Goal: Information Seeking & Learning: Learn about a topic

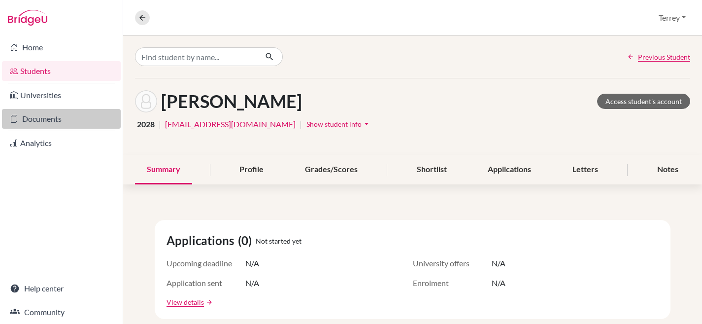
click at [51, 114] on link "Documents" at bounding box center [61, 119] width 119 height 20
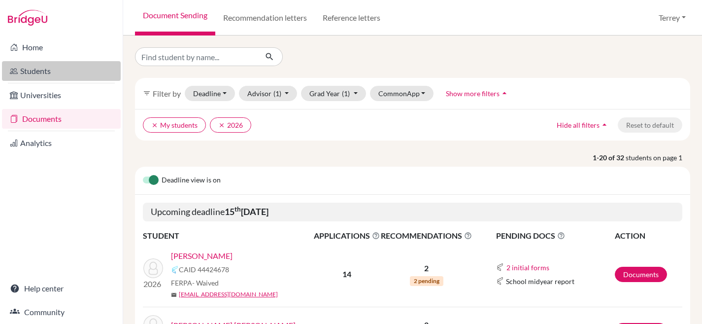
click at [49, 71] on link "Students" at bounding box center [61, 71] width 119 height 20
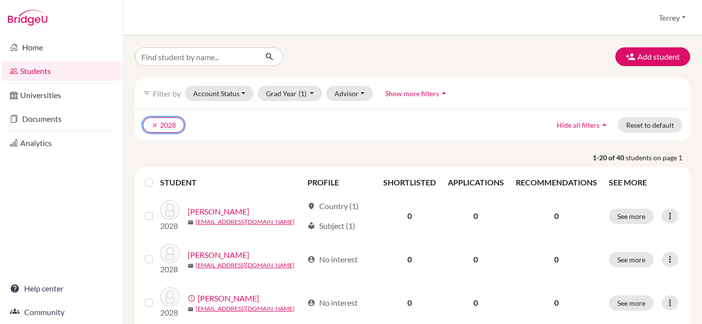
click at [151, 126] on button "clear 2028" at bounding box center [163, 124] width 41 height 15
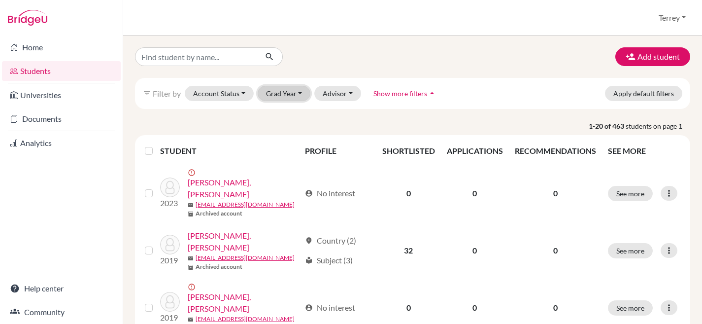
click at [277, 96] on button "Grad Year" at bounding box center [284, 93] width 53 height 15
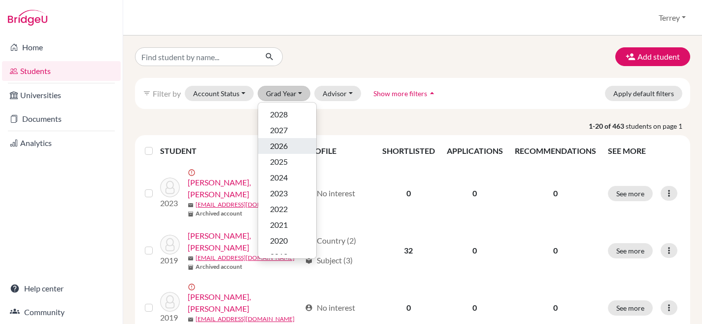
click at [290, 145] on div "2026" at bounding box center [287, 146] width 34 height 12
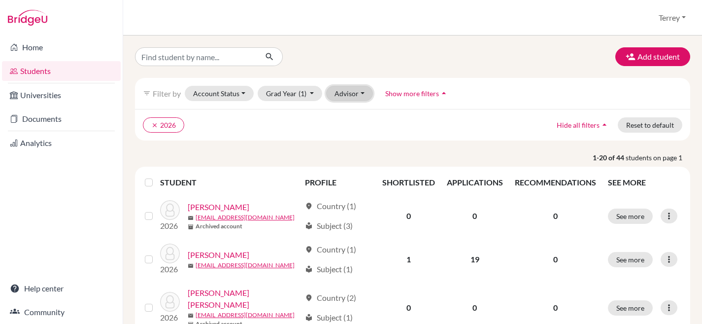
click at [351, 91] on button "Advisor" at bounding box center [349, 93] width 47 height 15
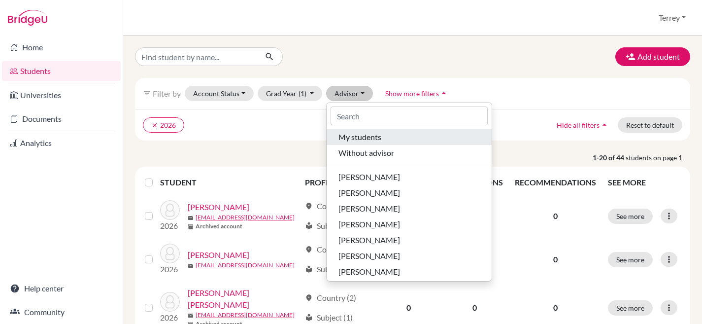
click at [360, 137] on span "My students" at bounding box center [359, 137] width 43 height 12
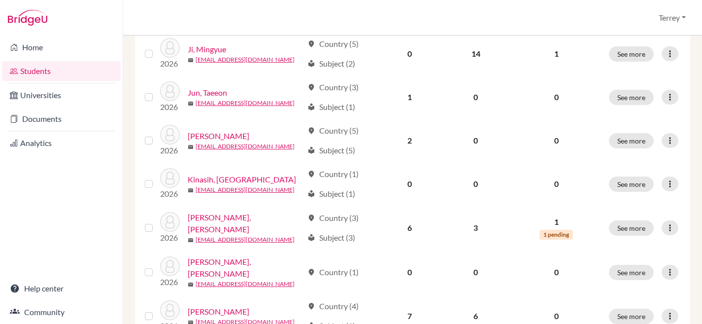
scroll to position [756, 0]
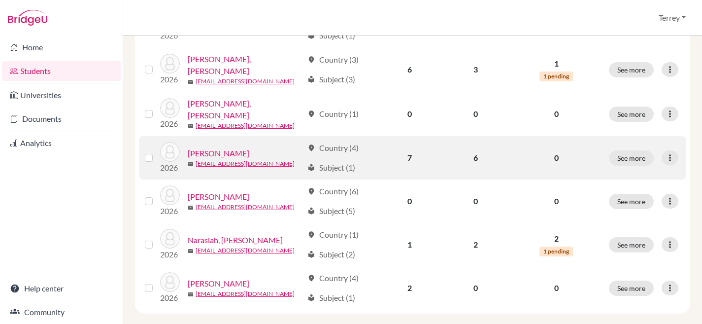
click at [208, 148] on link "[PERSON_NAME]" at bounding box center [219, 153] width 62 height 12
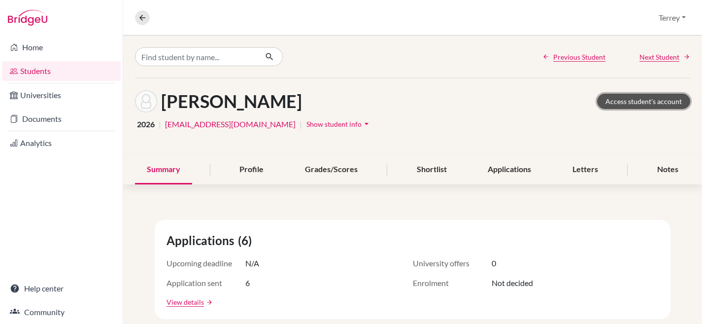
click at [613, 102] on link "Access student's account" at bounding box center [643, 101] width 93 height 15
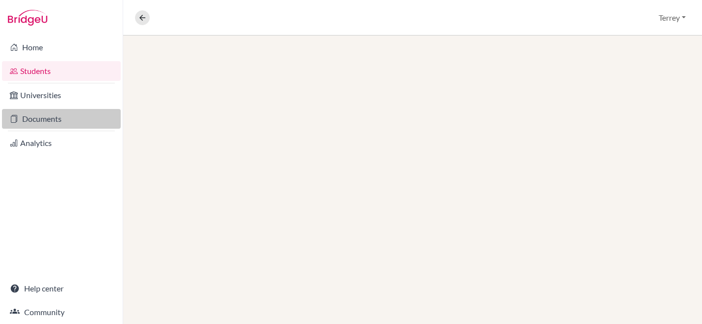
drag, startPoint x: 0, startPoint y: 0, endPoint x: 47, endPoint y: 118, distance: 126.9
click at [47, 118] on link "Documents" at bounding box center [61, 119] width 119 height 20
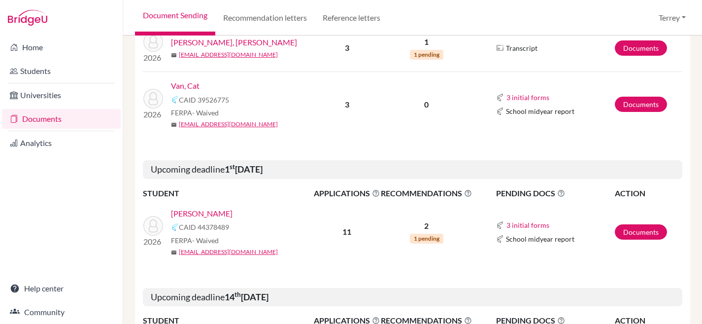
scroll to position [604, 0]
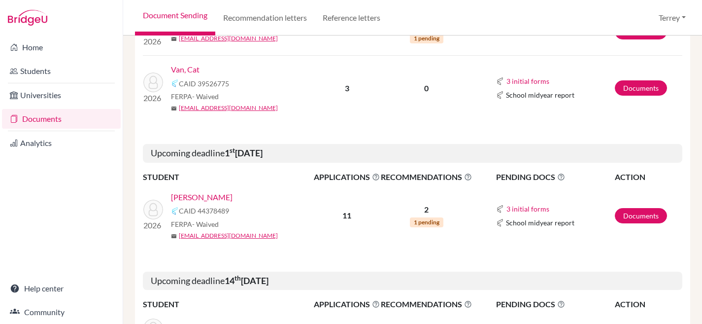
click at [192, 194] on link "Zhang, Ling" at bounding box center [202, 197] width 62 height 12
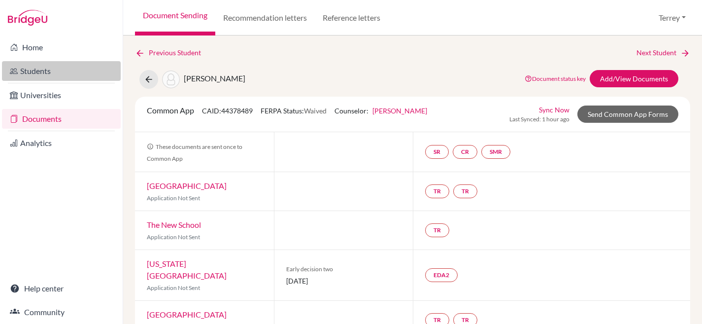
click at [57, 65] on link "Students" at bounding box center [61, 71] width 119 height 20
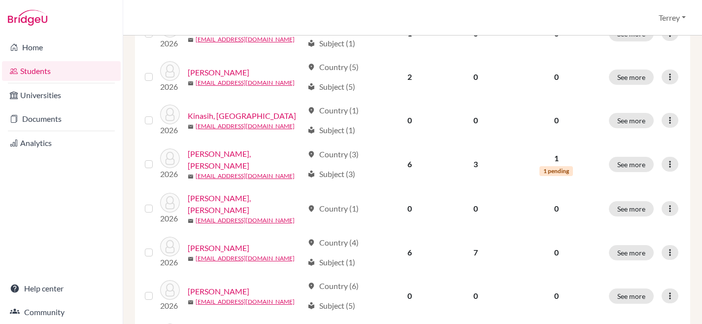
scroll to position [803, 0]
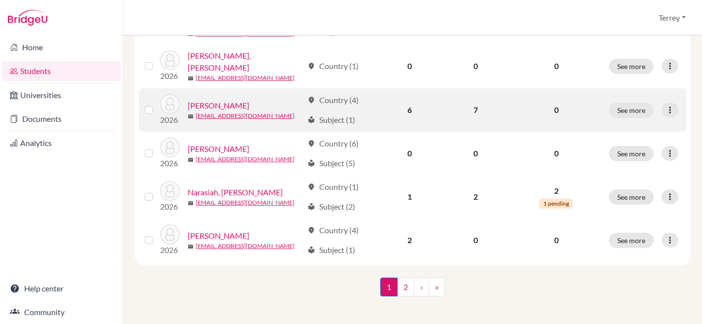
click at [216, 100] on link "[PERSON_NAME]" at bounding box center [219, 106] width 62 height 12
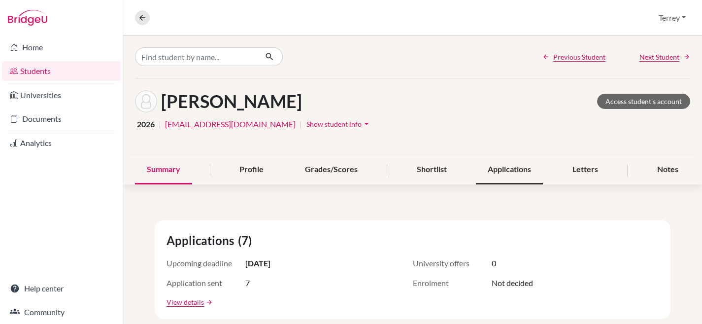
click at [504, 171] on div "Applications" at bounding box center [509, 169] width 67 height 29
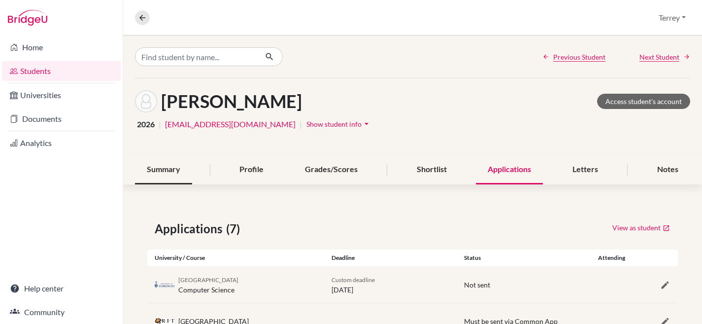
click at [166, 173] on div "Summary" at bounding box center [163, 169] width 57 height 29
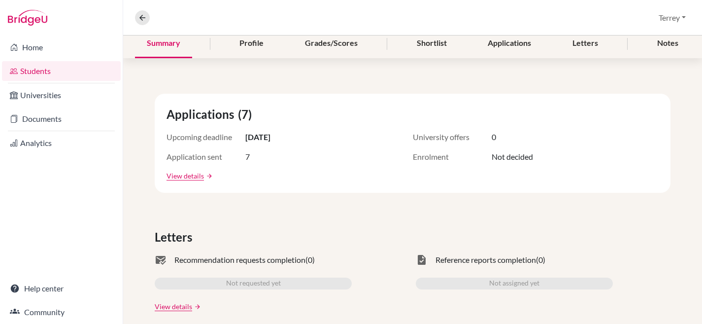
scroll to position [42, 0]
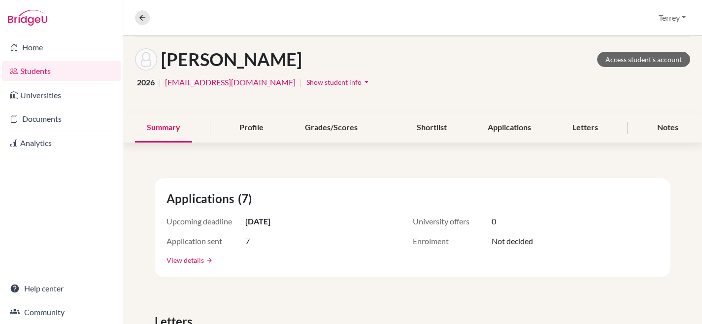
click at [188, 259] on link "View details" at bounding box center [185, 260] width 37 height 10
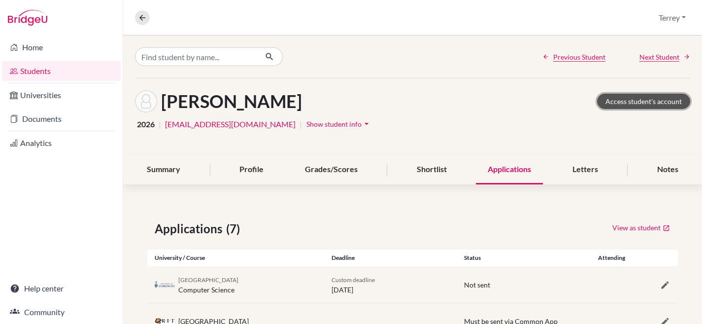
click at [642, 100] on link "Access student's account" at bounding box center [643, 101] width 93 height 15
